Goal: Transaction & Acquisition: Purchase product/service

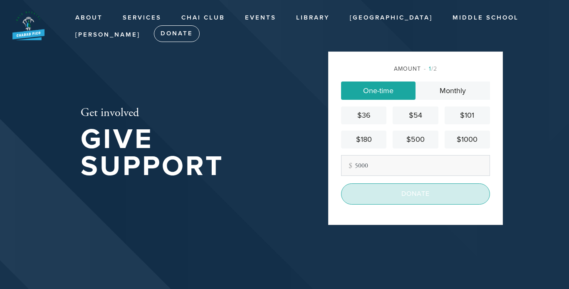
type input "5000"
click at [409, 197] on input "Donate" at bounding box center [415, 193] width 149 height 21
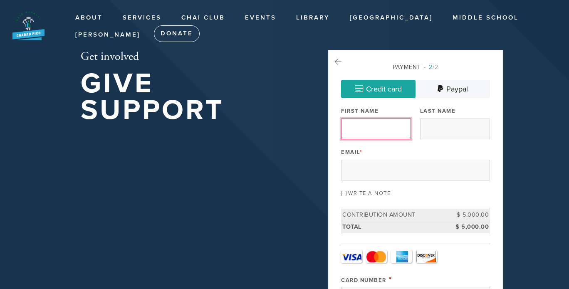
click at [372, 133] on input "First Name" at bounding box center [376, 129] width 70 height 21
type input "Zeev"
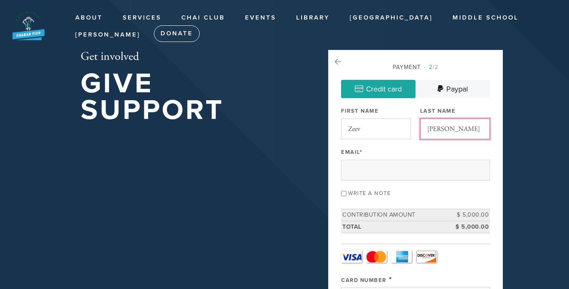
type input "[PERSON_NAME]"
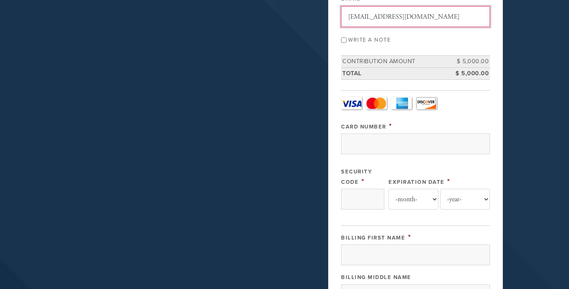
scroll to position [156, 0]
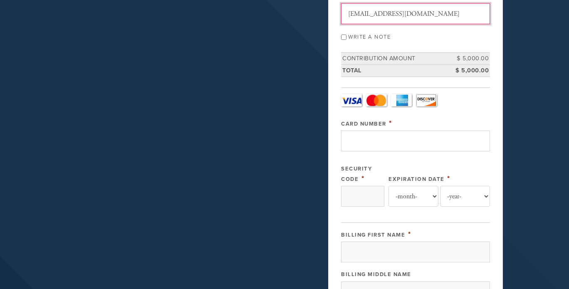
type input "[EMAIL_ADDRESS][DOMAIN_NAME]"
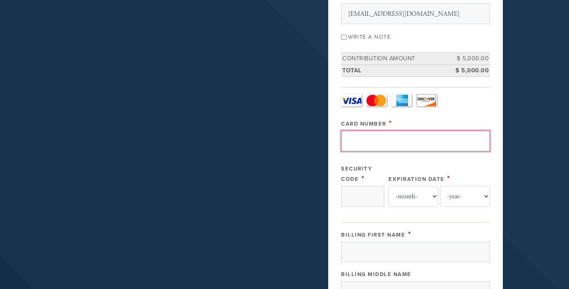
click at [387, 143] on input "Card Number" at bounding box center [415, 141] width 149 height 21
type input "[CREDIT_CARD_NUMBER]"
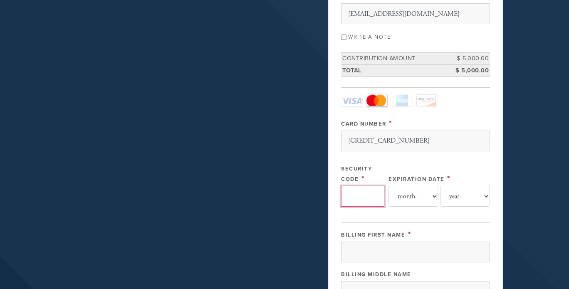
click at [361, 193] on input "Security Code" at bounding box center [362, 196] width 43 height 21
type input "382"
click at [418, 196] on select "-month- Jan Feb Mar Apr May Jun [DATE] Aug Sep Oct Nov Dec" at bounding box center [414, 196] width 50 height 21
select select "9"
click at [389, 186] on select "-month- Jan Feb Mar Apr May Jun [DATE] Aug Sep Oct Nov Dec" at bounding box center [414, 196] width 50 height 21
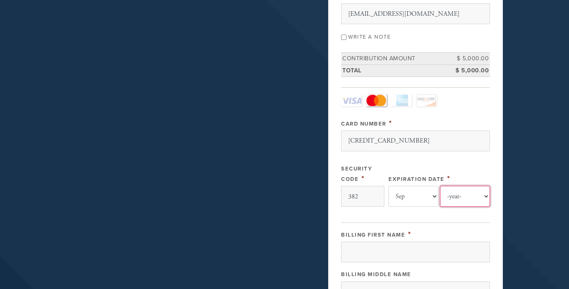
click at [462, 197] on select "-year- 2025 2026 2027 2028 2029 2030 2031 2032 2033 2034 2035" at bounding box center [465, 196] width 50 height 21
select select "2029"
click at [440, 186] on select "-year- 2025 2026 2027 2028 2029 2030 2031 2032 2033 2034 2035" at bounding box center [465, 196] width 50 height 21
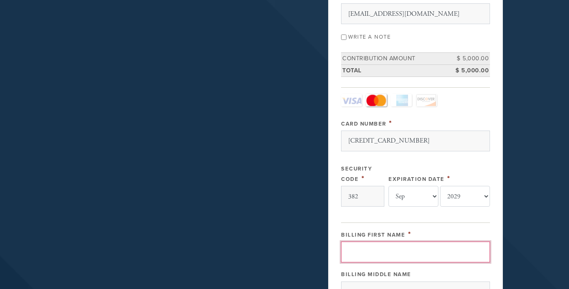
click at [372, 250] on input "Billing First Name" at bounding box center [415, 252] width 149 height 21
type input "Zeev"
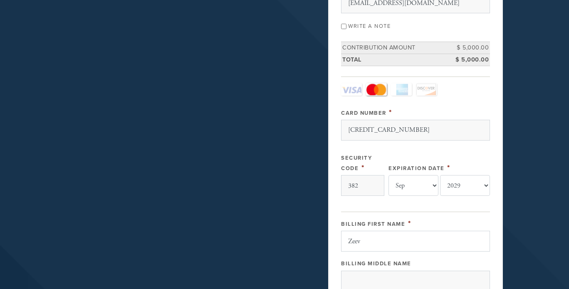
scroll to position [341, 0]
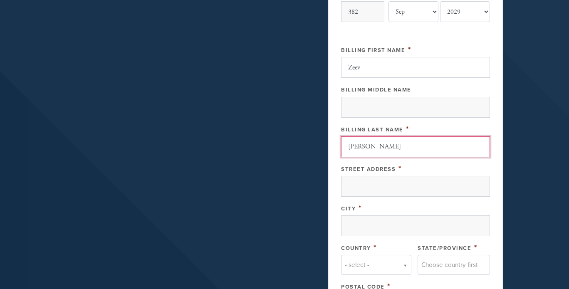
type input "[PERSON_NAME]"
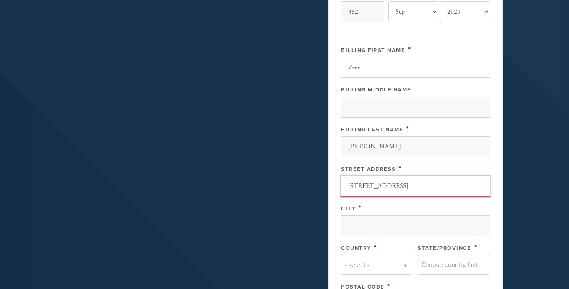
type input "[STREET_ADDRESS]"
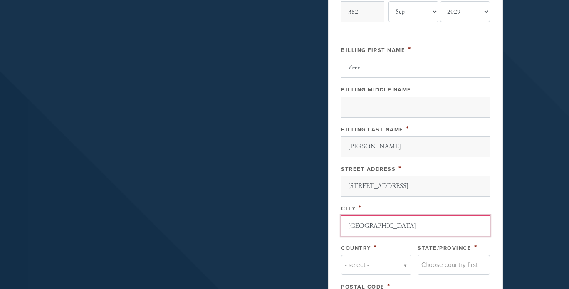
type input "[GEOGRAPHIC_DATA]"
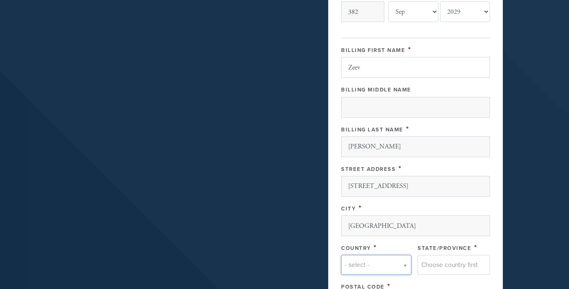
type input "f"
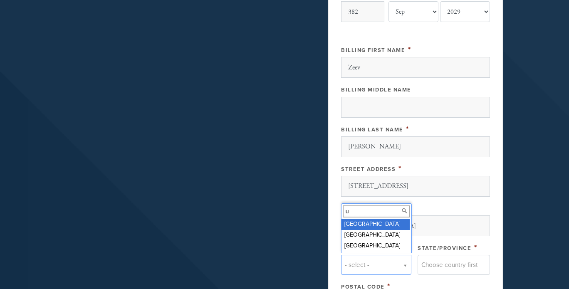
type input "u"
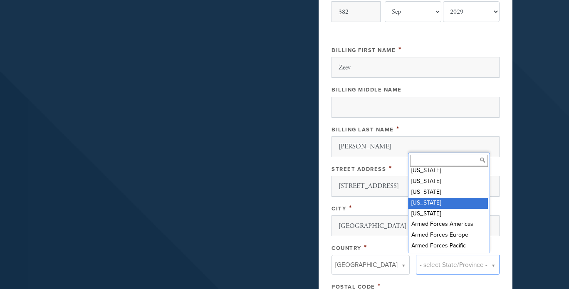
scroll to position [0, 0]
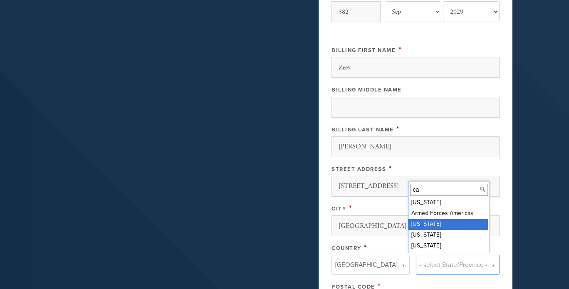
type input "ca"
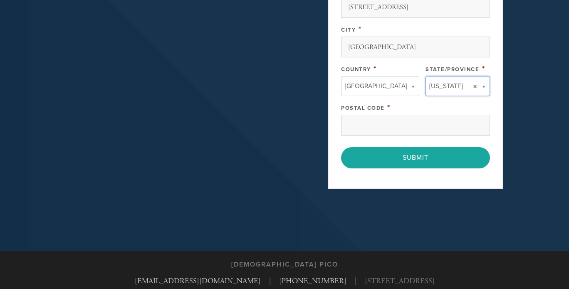
scroll to position [520, 0]
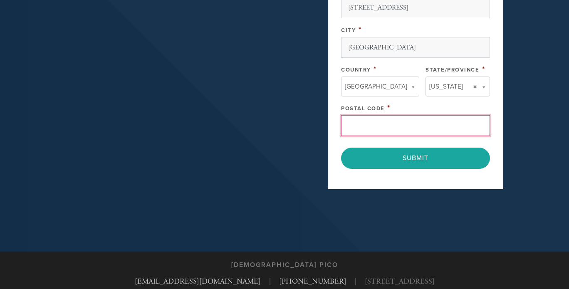
click at [351, 124] on input "Postal Code" at bounding box center [415, 125] width 149 height 21
type input "32174"
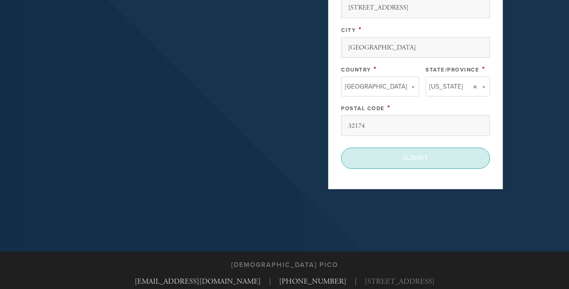
click at [401, 161] on input "Submit" at bounding box center [415, 158] width 149 height 21
